Goal: Task Accomplishment & Management: Use online tool/utility

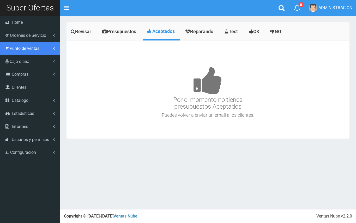
click at [16, 50] on span "Punto de ventas" at bounding box center [25, 48] width 30 height 5
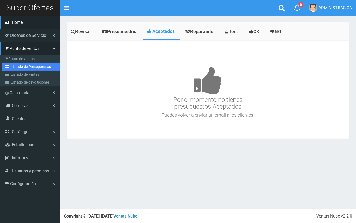
drag, startPoint x: 21, startPoint y: 66, endPoint x: 28, endPoint y: 17, distance: 49.5
click at [21, 66] on link "Listado de Presupuestos" at bounding box center [31, 67] width 58 height 8
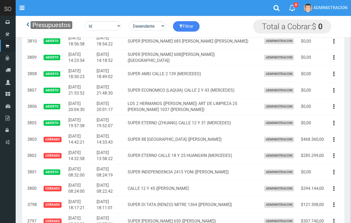
scroll to position [156, 0]
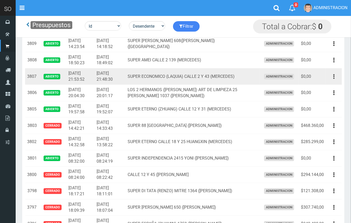
click at [334, 75] on icon "button" at bounding box center [333, 76] width 1 height 9
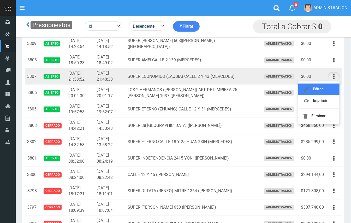
click at [326, 92] on link "Editar" at bounding box center [318, 88] width 41 height 11
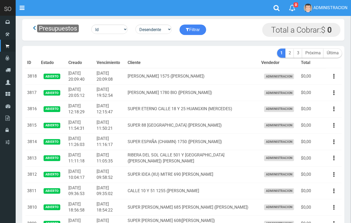
scroll to position [0, 0]
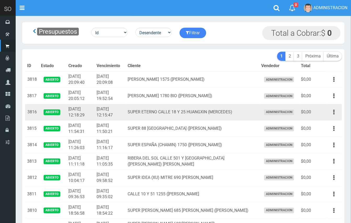
drag, startPoint x: 335, startPoint y: 112, endPoint x: 331, endPoint y: 120, distance: 9.1
click at [334, 112] on button "button" at bounding box center [334, 111] width 12 height 9
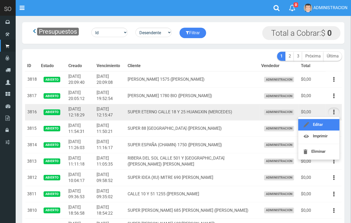
click at [329, 124] on link "Editar" at bounding box center [318, 124] width 41 height 11
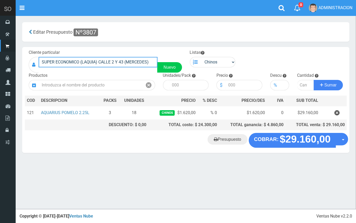
drag, startPoint x: 149, startPoint y: 59, endPoint x: 54, endPoint y: 60, distance: 95.2
click at [42, 57] on input "SUPER ECONOMICO (LAQUIA) CALLE 2 Y 43 (MERCEDES)" at bounding box center [98, 62] width 119 height 10
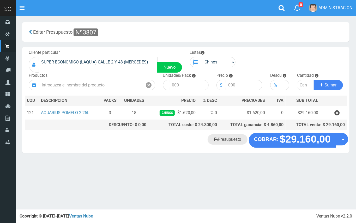
click at [235, 140] on link "Presupuesto" at bounding box center [228, 139] width 40 height 10
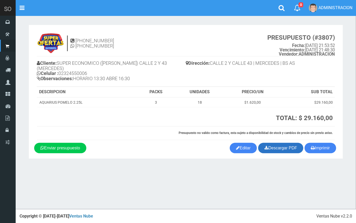
click at [282, 143] on link "Descargar PDF" at bounding box center [280, 148] width 45 height 10
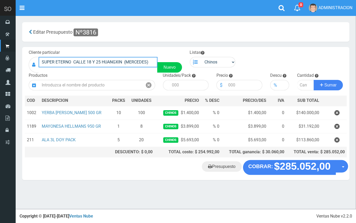
drag, startPoint x: 149, startPoint y: 61, endPoint x: 21, endPoint y: 57, distance: 128.1
click at [21, 57] on section "× Titulo del Msj texto Mas Texto Cancelar Aceptar Editar Presupuesto Nº3816 ." at bounding box center [186, 104] width 340 height 176
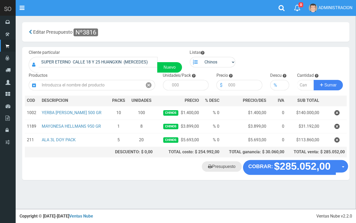
click at [223, 164] on link "Presupuesto" at bounding box center [222, 166] width 40 height 10
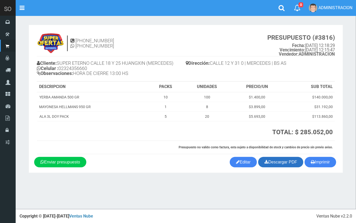
drag, startPoint x: 282, startPoint y: 168, endPoint x: 279, endPoint y: 161, distance: 8.4
click at [281, 167] on section "[PHONE_NUMBER] [PHONE_NUMBER] PRESUPUESTO (#3816) Fecha: [DATE] 12:18:29 Vencim…" at bounding box center [186, 99] width 314 height 148
click at [279, 160] on link "Descargar PDF" at bounding box center [280, 162] width 45 height 10
